Goal: Check status: Check status

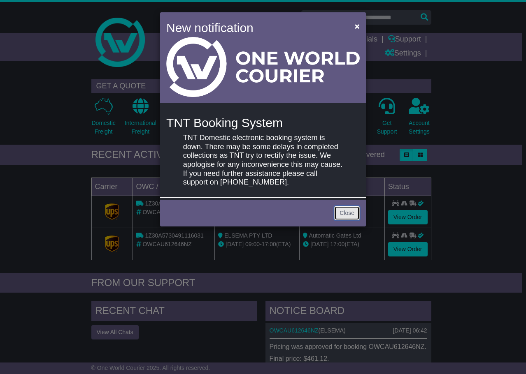
click at [350, 214] on link "Close" at bounding box center [347, 213] width 26 height 14
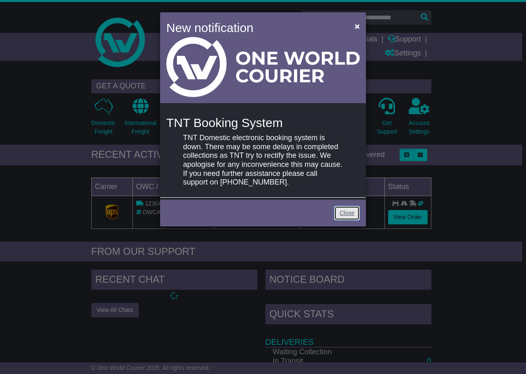
click at [352, 216] on link "Close" at bounding box center [347, 213] width 26 height 14
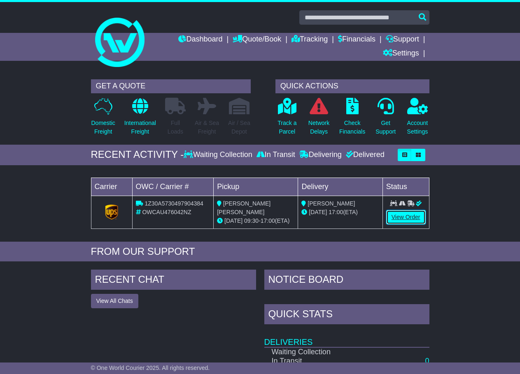
click at [401, 216] on link "View Order" at bounding box center [405, 217] width 39 height 14
